Goal: Information Seeking & Learning: Find specific fact

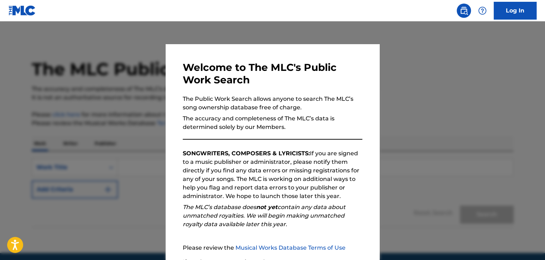
scroll to position [66, 0]
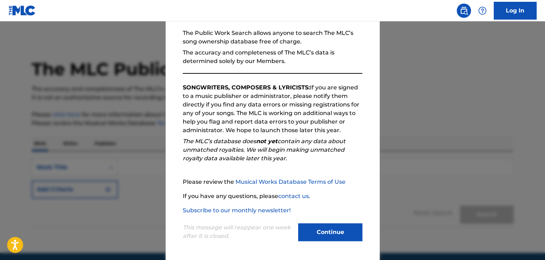
click at [333, 229] on button "Continue" at bounding box center [330, 232] width 64 height 18
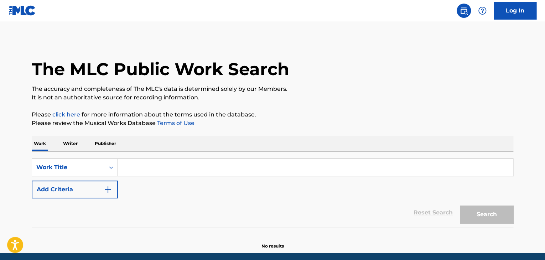
click at [179, 162] on input "Search Form" at bounding box center [315, 167] width 395 height 17
paste input "Throw That"
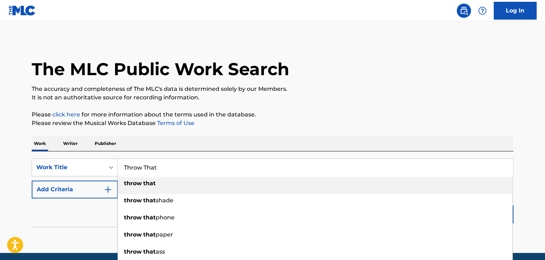
type input "Throw That"
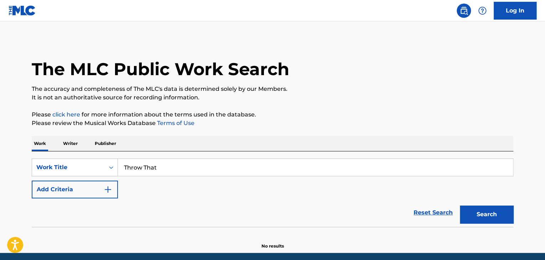
click at [103, 187] on button "Add Criteria" at bounding box center [75, 189] width 86 height 18
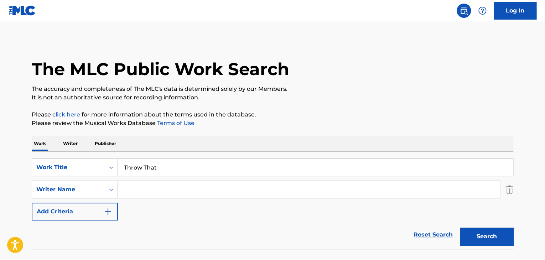
click at [125, 187] on input "Search Form" at bounding box center [309, 189] width 382 height 17
type input "Won"
click at [460, 227] on button "Search" at bounding box center [486, 236] width 53 height 18
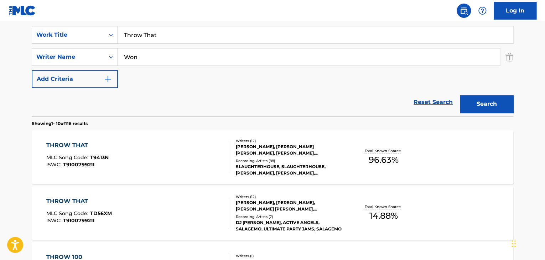
scroll to position [214, 0]
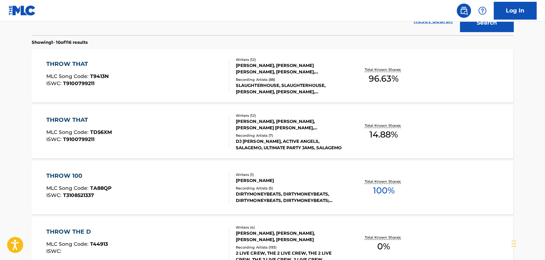
click at [73, 60] on div "THROW THAT" at bounding box center [77, 64] width 62 height 9
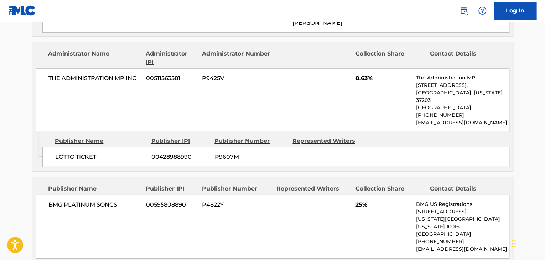
scroll to position [1032, 0]
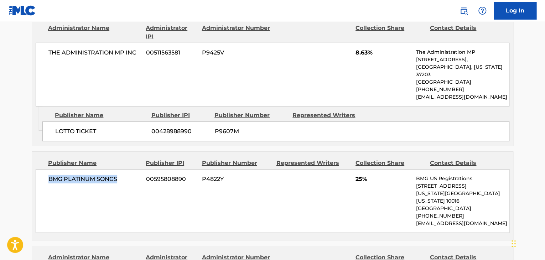
drag, startPoint x: 46, startPoint y: 126, endPoint x: 135, endPoint y: 129, distance: 88.7
click at [135, 169] on div "BMG PLATINUM SONGS 00595808890 P4822Y 25% BMG US Registrations [STREET_ADDRESS]…" at bounding box center [272, 201] width 473 height 64
copy span "BMG PLATINUM SONGS"
click at [159, 43] on div "THE ADMINISTRATION MP INC 00511563581 P9425V 8.63% The Administration MP [STREE…" at bounding box center [272, 75] width 473 height 64
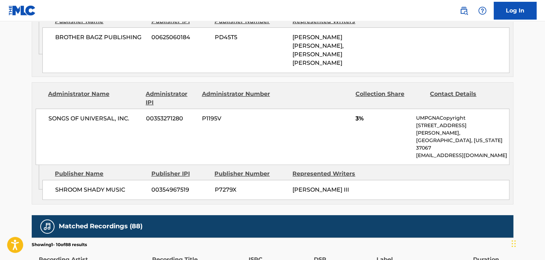
scroll to position [1701, 0]
